Goal: Check status

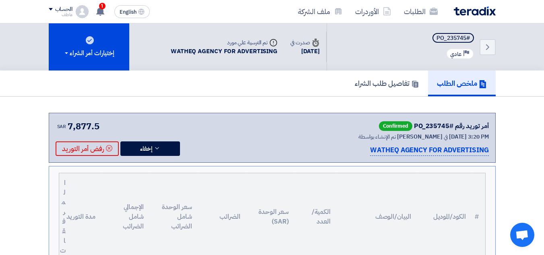
click at [103, 8] on span "1" at bounding box center [102, 6] width 6 height 6
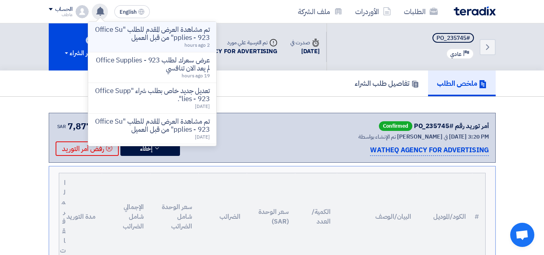
click at [163, 33] on p "تم مشاهدة العرض المقدم للطلب "Office Supplies - 923" من قبل العميل" at bounding box center [152, 34] width 115 height 16
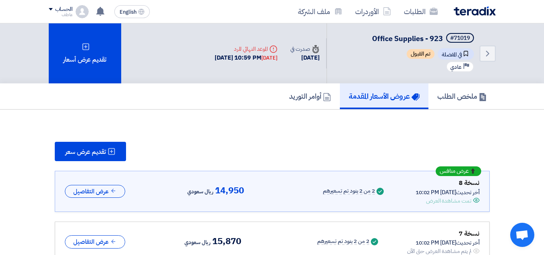
click at [415, 54] on span "تم القبول" at bounding box center [421, 54] width 28 height 10
click at [419, 54] on span "تم القبول" at bounding box center [421, 54] width 28 height 10
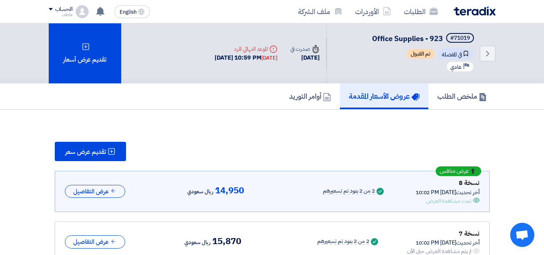
click at [419, 54] on span "تم القبول" at bounding box center [421, 54] width 28 height 10
click at [386, 95] on h5 "عروض الأسعار المقدمة" at bounding box center [384, 95] width 71 height 9
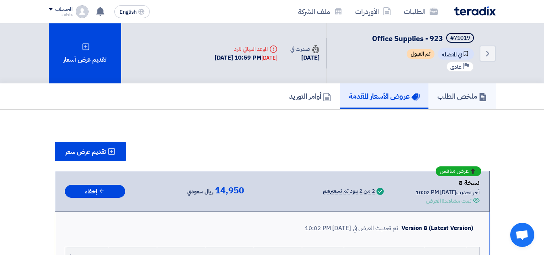
click at [454, 100] on h5 "ملخص الطلب" at bounding box center [462, 95] width 50 height 9
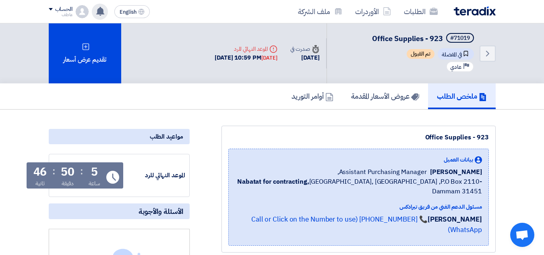
click at [101, 11] on use at bounding box center [100, 11] width 8 height 9
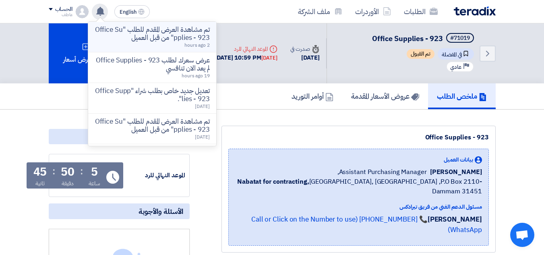
click at [163, 36] on p "تم مشاهدة العرض المقدم للطلب "Office Supplies - 923" من قبل العميل" at bounding box center [152, 34] width 115 height 16
